Goal: Task Accomplishment & Management: Manage account settings

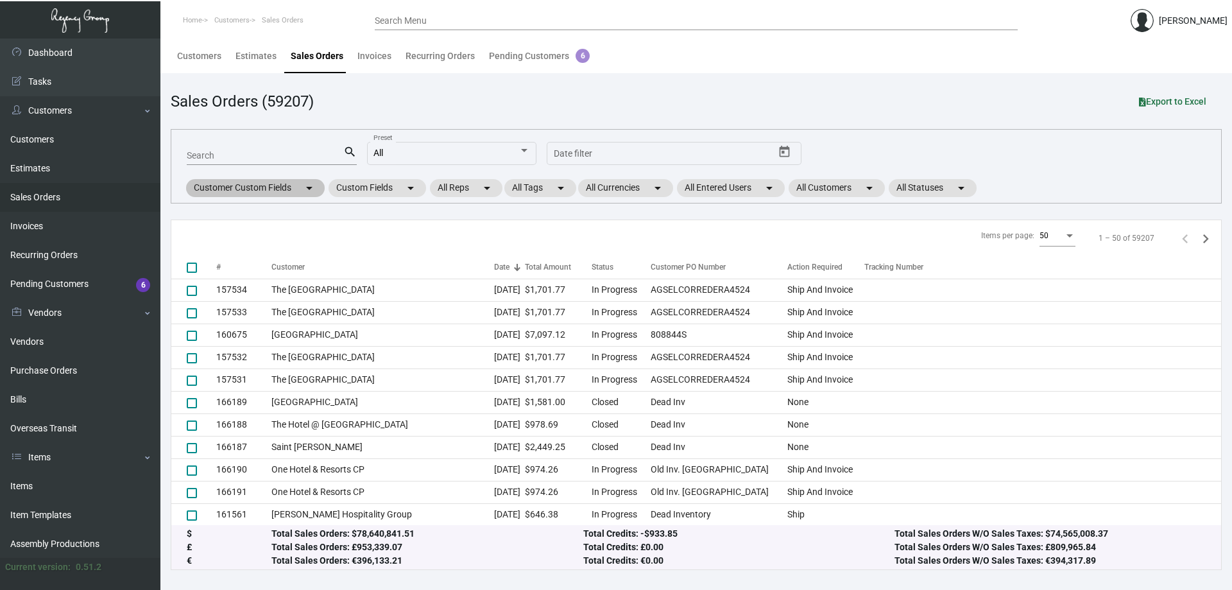
scroll to position [321, 0]
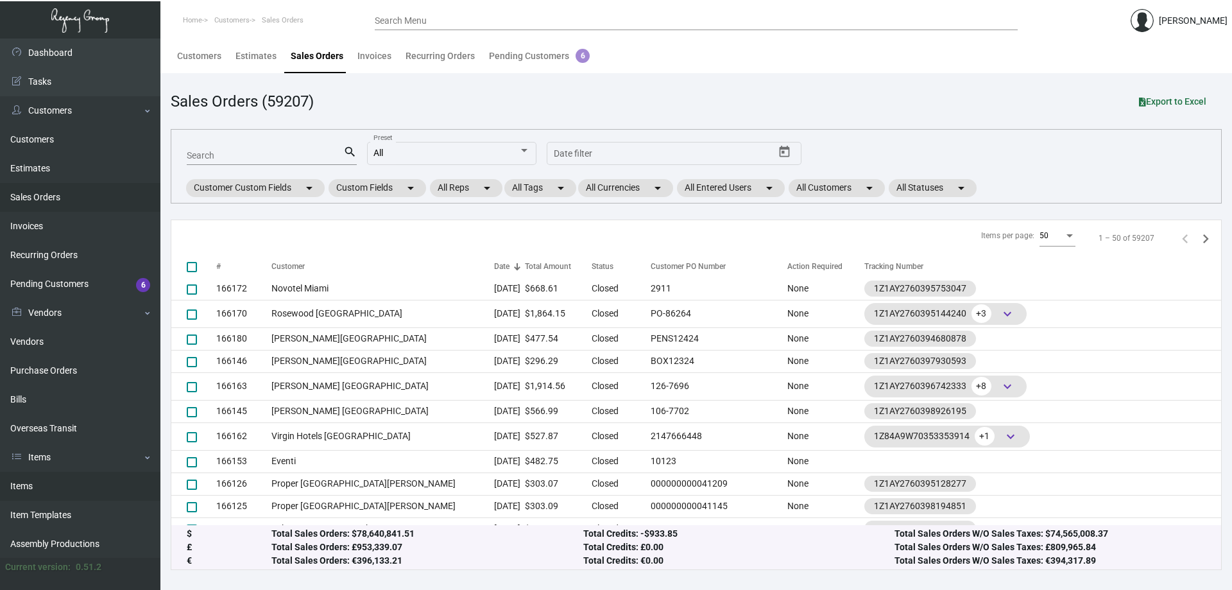
click at [111, 492] on link "Items" at bounding box center [80, 486] width 160 height 29
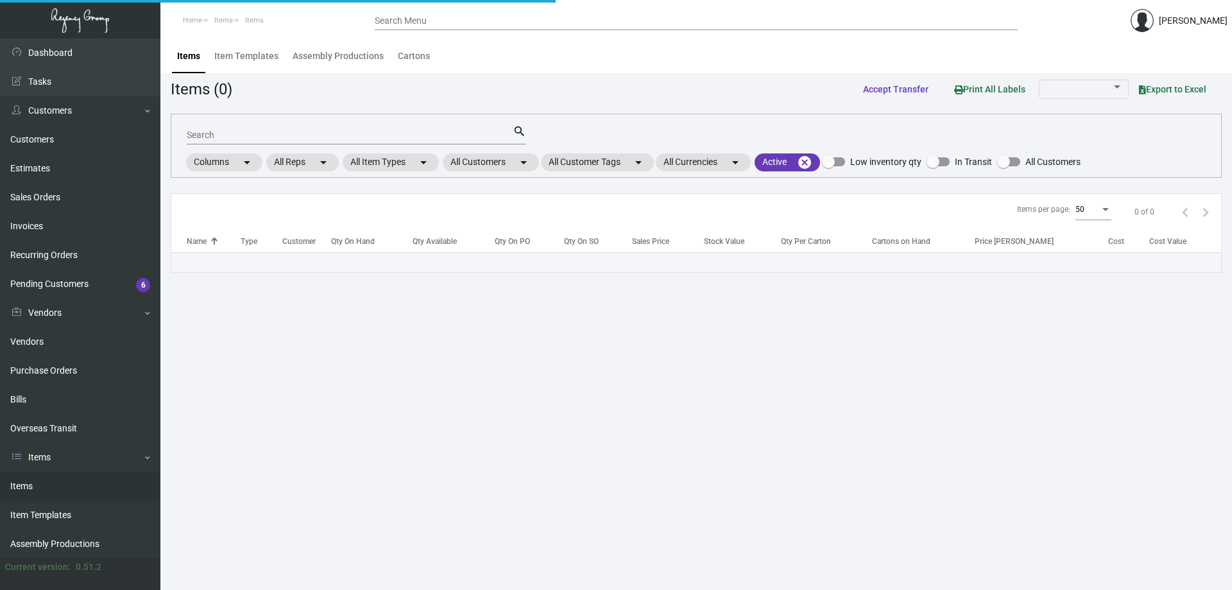
click at [480, 136] on input "Search" at bounding box center [350, 135] width 326 height 10
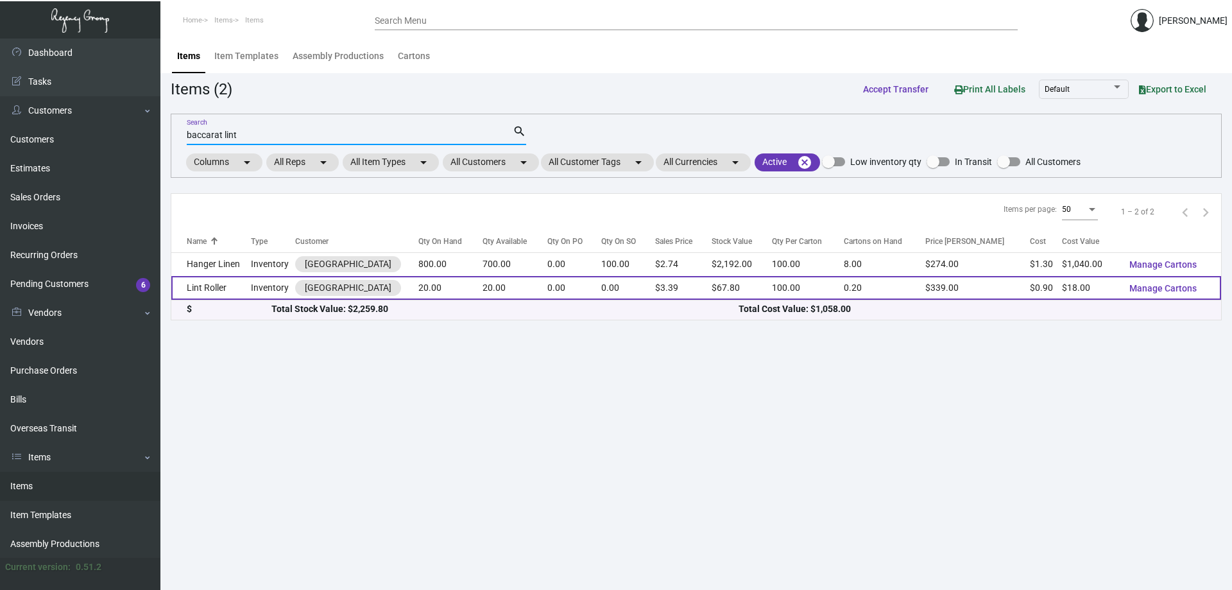
type input "baccarat lint"
click at [219, 289] on td "Lint Roller" at bounding box center [211, 288] width 80 height 24
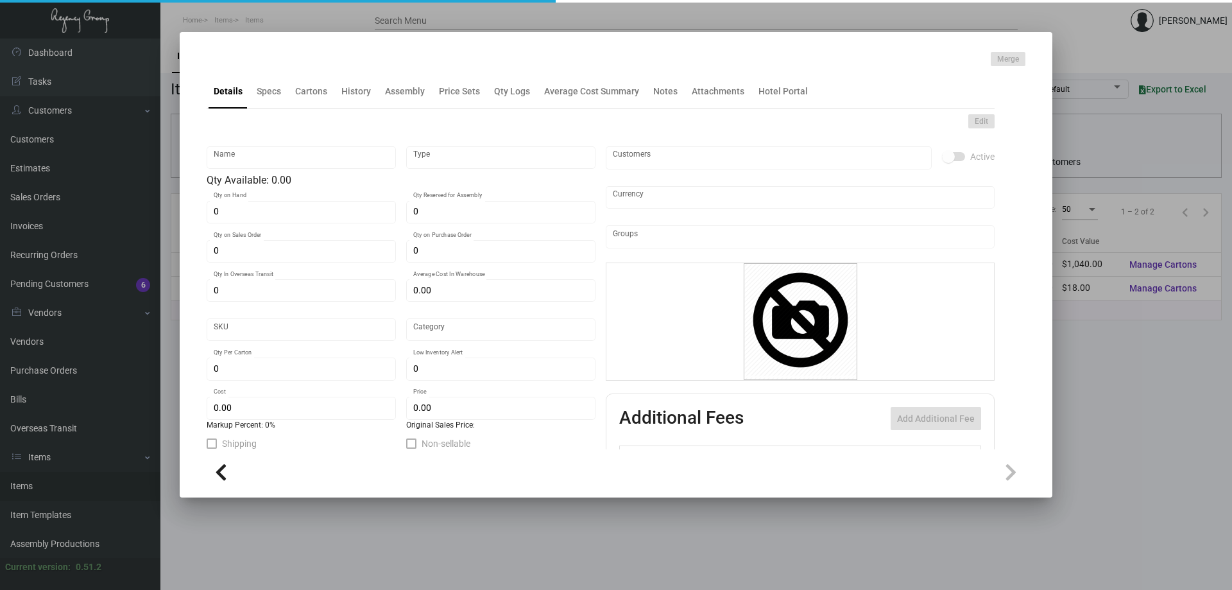
type input "Lint Roller"
type input "Inventory"
type input "20"
type input "$ 2.00"
type input "623"
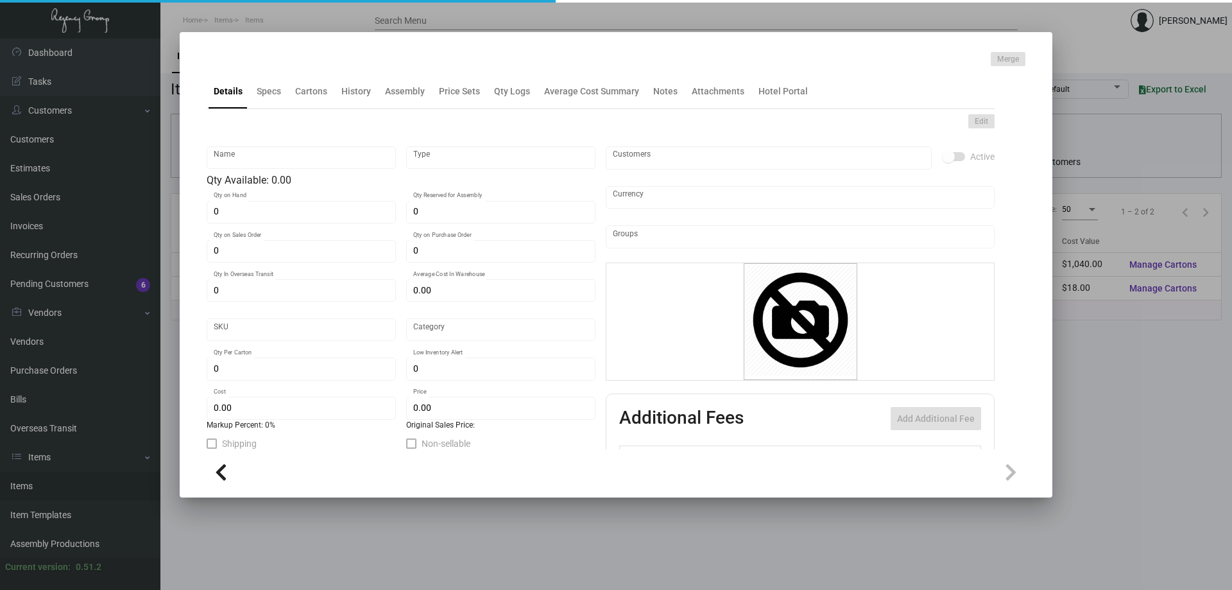
type input "Standard"
type input "100"
type input "$ 0.90"
type input "$ 3.39"
type textarea "Baccarat Lint Roller: size 10cm X 100 sheets, of PE film material, custom logo …"
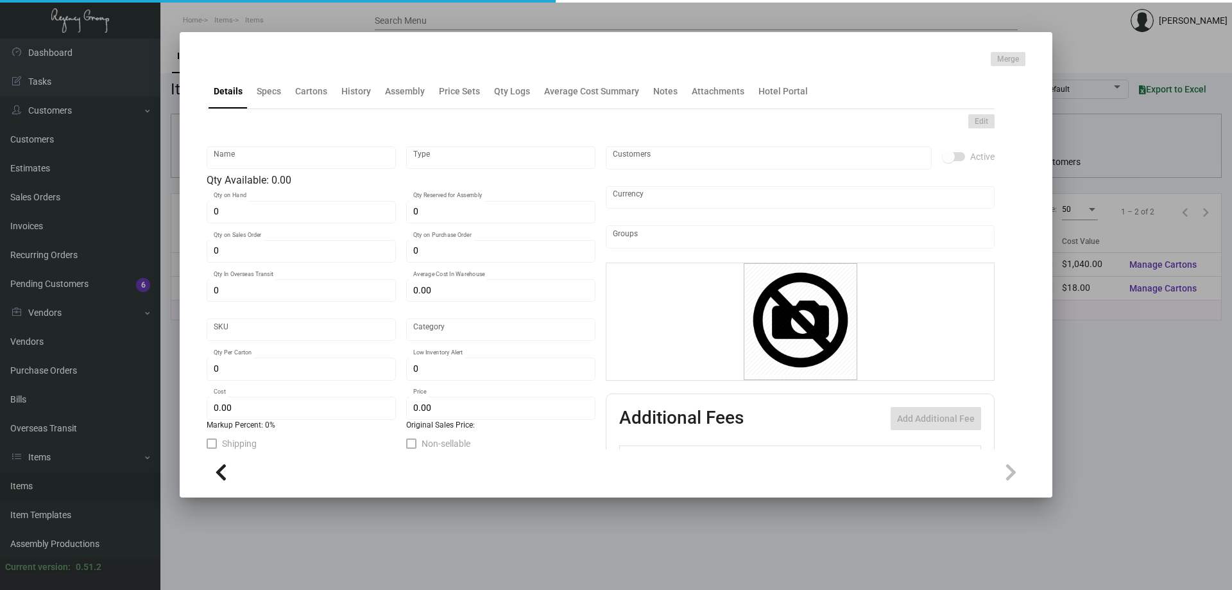
type textarea "Baccarat Lint Roller: size 10cm X 100 sheets, of PE film material, custom logo …"
checkbox input "true"
type input "United States Dollar $"
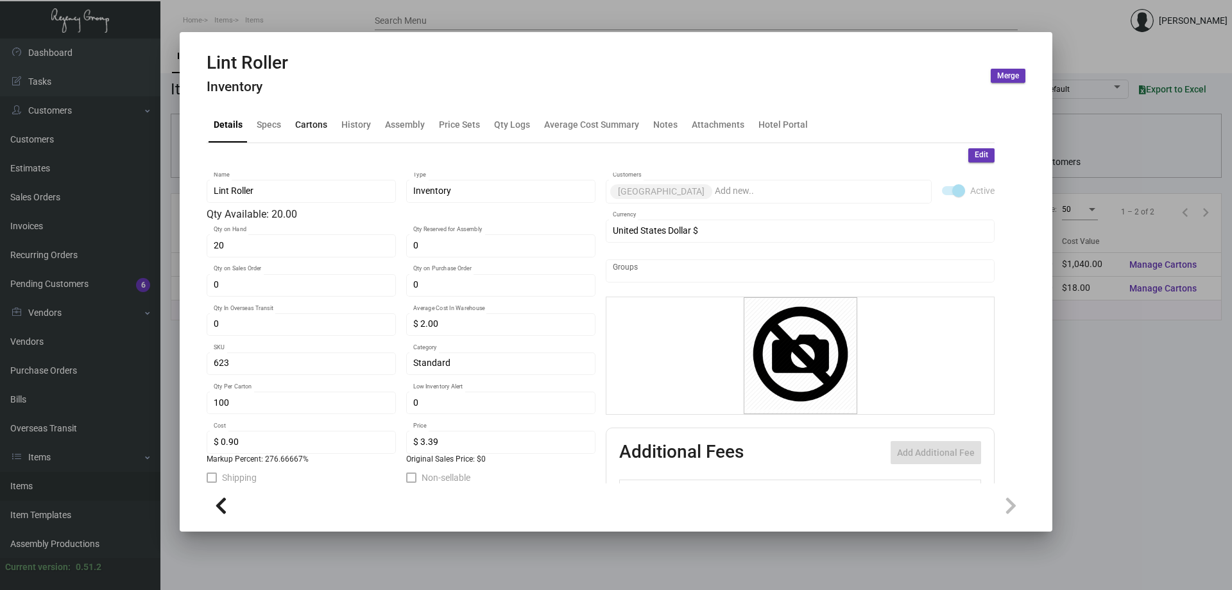
click at [311, 123] on div "Cartons" at bounding box center [311, 124] width 32 height 13
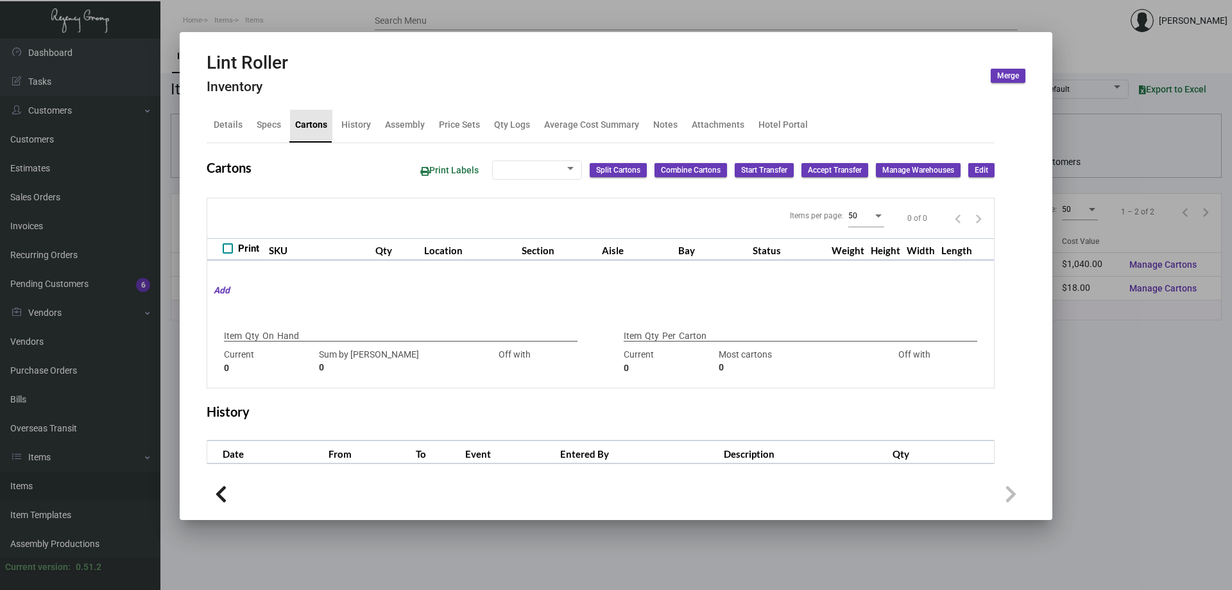
type input "20"
type input "1220"
type input "-1200"
type input "100"
type input "160"
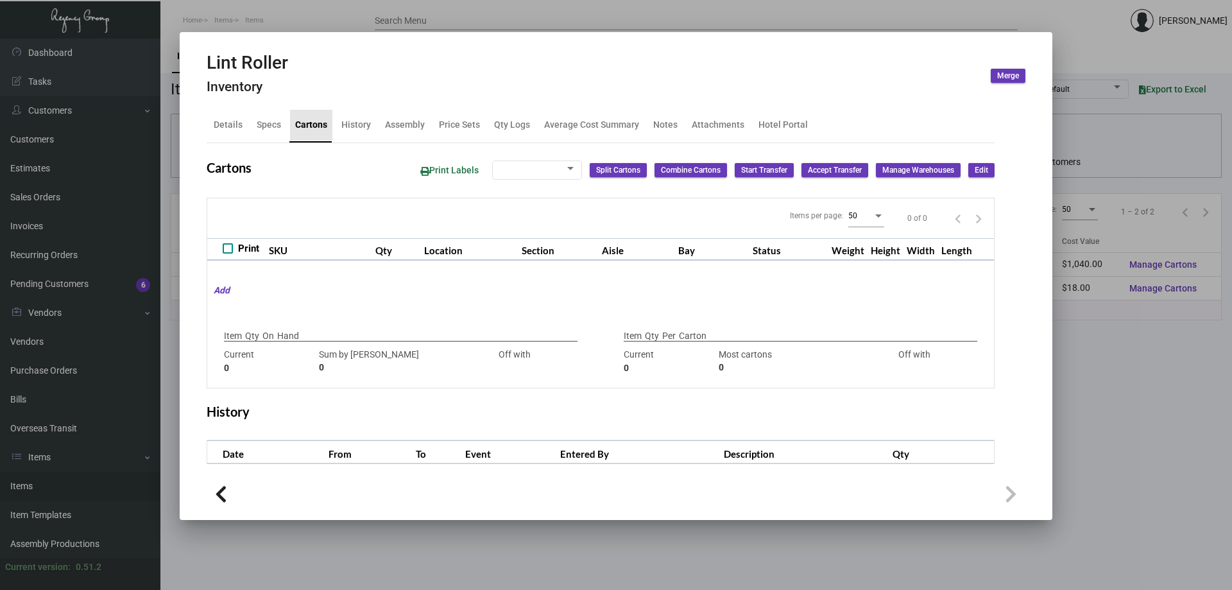
type input "-60"
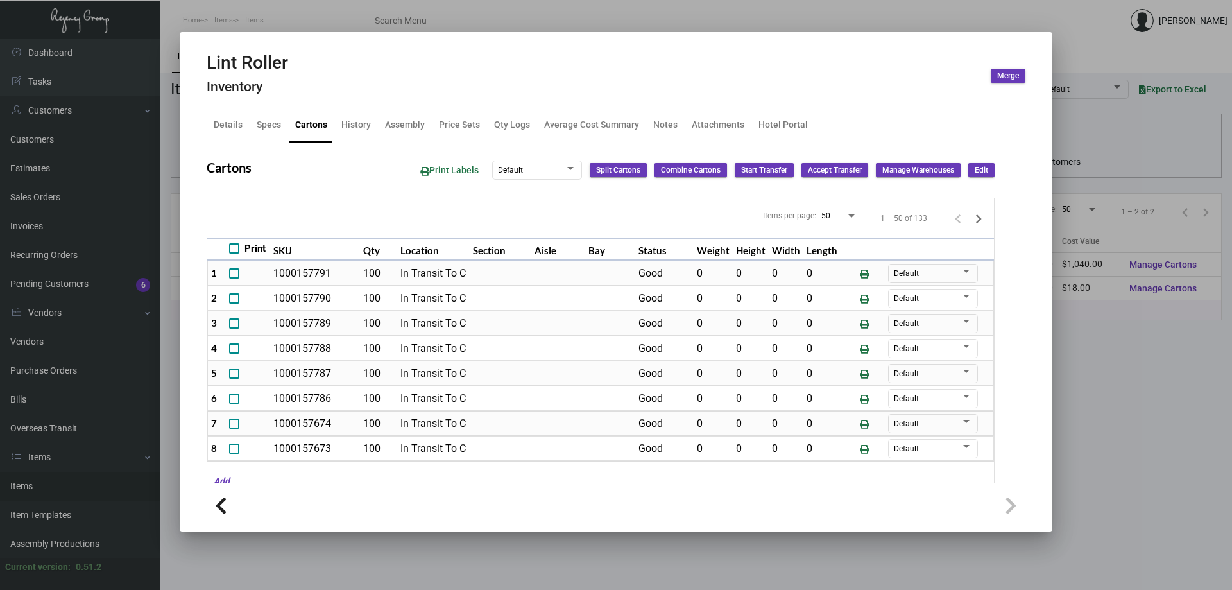
click at [380, 16] on div at bounding box center [616, 295] width 1232 height 590
